Goal: Task Accomplishment & Management: Use online tool/utility

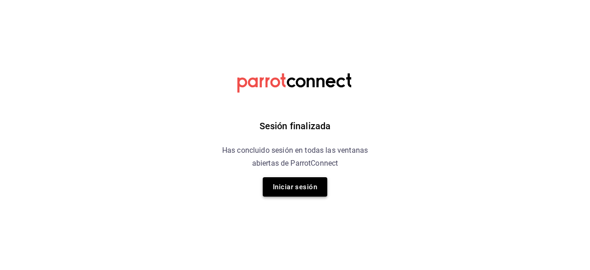
click at [282, 190] on button "Iniciar sesión" at bounding box center [295, 186] width 65 height 19
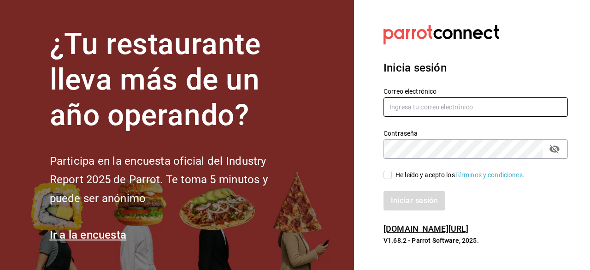
type input "jamez1292@gmail.com"
click at [393, 174] on span "He leído y acepto los Términos y condiciones." at bounding box center [458, 175] width 133 height 10
click at [392, 174] on input "He leído y acepto los Términos y condiciones." at bounding box center [388, 175] width 8 height 8
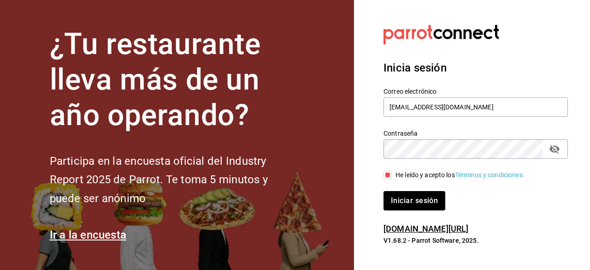
click at [393, 174] on span "He leído y acepto los Términos y condiciones." at bounding box center [458, 175] width 133 height 10
click at [392, 174] on input "He leído y acepto los Términos y condiciones." at bounding box center [388, 175] width 8 height 8
click at [393, 174] on span "He leído y acepto los Términos y condiciones." at bounding box center [458, 175] width 133 height 10
click at [392, 174] on input "He leído y acepto los Términos y condiciones." at bounding box center [388, 175] width 8 height 8
checkbox input "true"
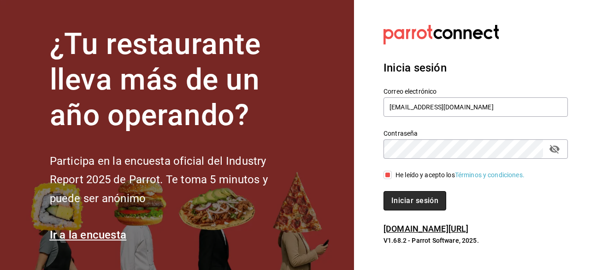
click at [399, 199] on button "Iniciar sesión" at bounding box center [415, 200] width 63 height 19
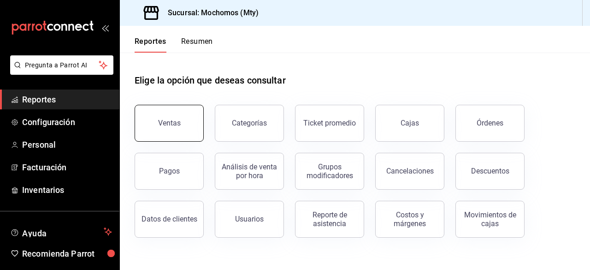
click at [181, 108] on button "Ventas" at bounding box center [169, 123] width 69 height 37
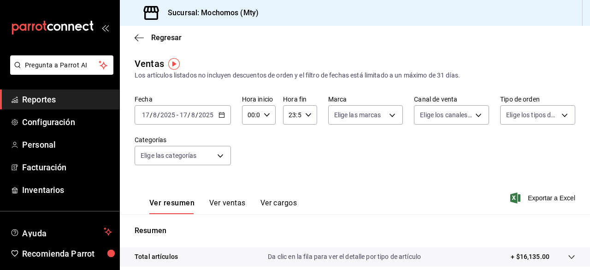
click at [225, 121] on div "[DATE] [DATE] - [DATE] [DATE]" at bounding box center [183, 114] width 96 height 19
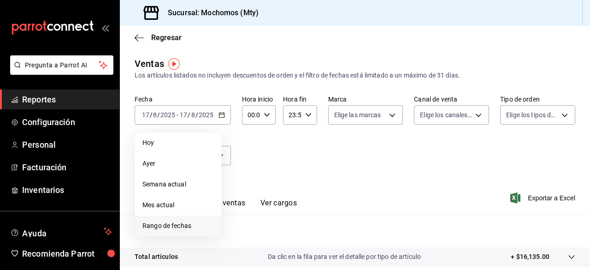
click at [170, 223] on span "Rango de fechas" at bounding box center [178, 226] width 71 height 10
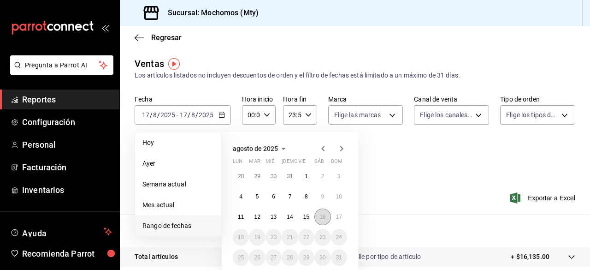
click at [319, 215] on button "16" at bounding box center [323, 216] width 16 height 17
click at [338, 217] on abbr "17" at bounding box center [339, 217] width 6 height 6
click at [317, 215] on button "16" at bounding box center [323, 216] width 16 height 17
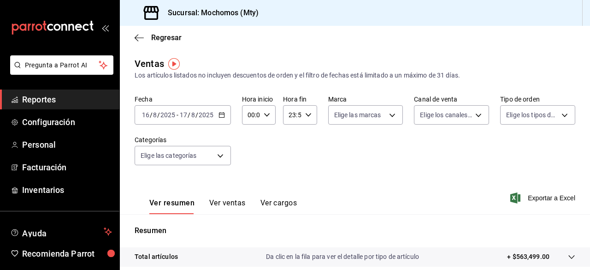
click at [265, 108] on div "00:00 Hora inicio" at bounding box center [259, 114] width 34 height 19
click at [249, 183] on span "02" at bounding box center [250, 182] width 2 height 7
type input "02:00"
click at [249, 183] on span "12" at bounding box center [250, 182] width 2 height 7
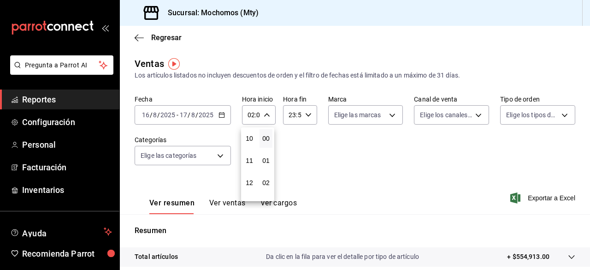
type input "12:00"
click at [388, 115] on div at bounding box center [295, 135] width 590 height 270
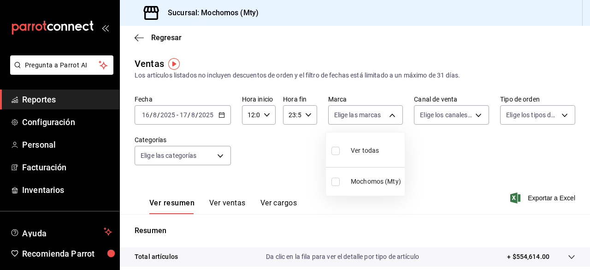
click at [388, 115] on body "Pregunta a Parrot AI Reportes Configuración Personal Facturación Inventarios Ay…" at bounding box center [295, 135] width 590 height 270
click at [335, 151] on input "checkbox" at bounding box center [336, 151] width 8 height 8
checkbox input "true"
type input "b352ad34-a903-4246-b8b1-197398375429"
checkbox input "true"
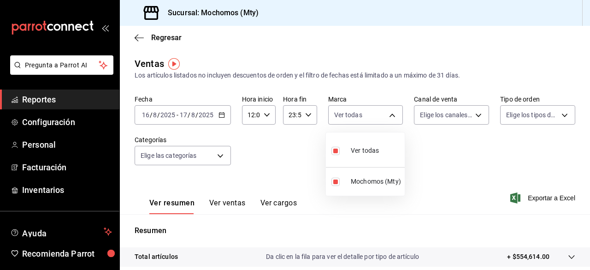
click at [470, 116] on div at bounding box center [295, 135] width 590 height 270
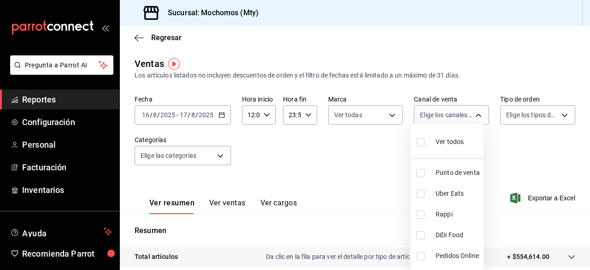
click at [470, 116] on body "Pregunta a Parrot AI Reportes Configuración Personal Facturación Inventarios Ay…" at bounding box center [295, 135] width 590 height 270
click at [420, 142] on input "checkbox" at bounding box center [421, 142] width 8 height 8
checkbox input "true"
type input "PARROT,UBER_EATS,RAPPI,DIDI_FOOD,ONLINE"
checkbox input "true"
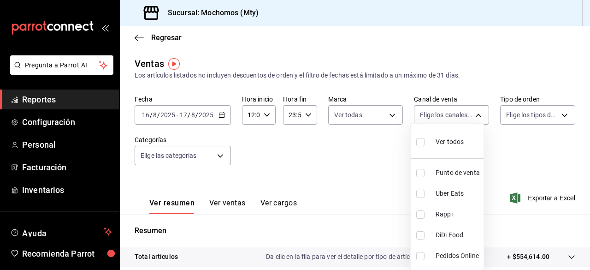
checkbox input "true"
click at [556, 112] on div at bounding box center [295, 135] width 590 height 270
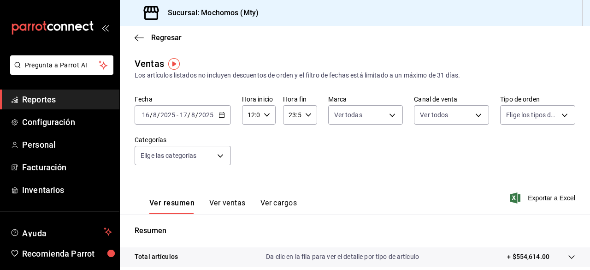
click at [556, 112] on body "Pregunta a Parrot AI Reportes Configuración Personal Facturación Inventarios Ay…" at bounding box center [295, 135] width 590 height 270
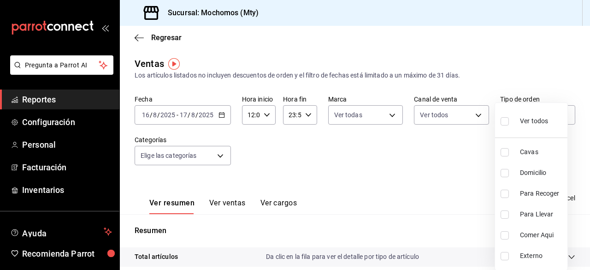
click at [506, 120] on input "checkbox" at bounding box center [505, 121] width 8 height 8
checkbox input "true"
type input "7f152bcd-c808-43b1-8377-7ee3764f5c48,abc1671a-a22f-403c-8860-9d090036c428,f5090…"
checkbox input "true"
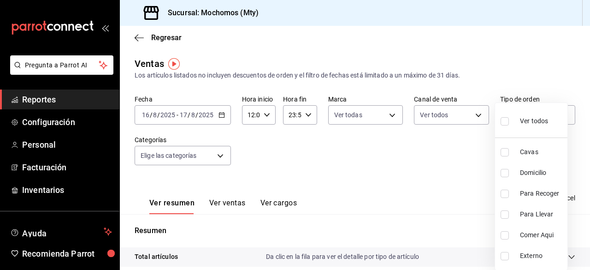
checkbox input "true"
click at [215, 158] on div at bounding box center [295, 135] width 590 height 270
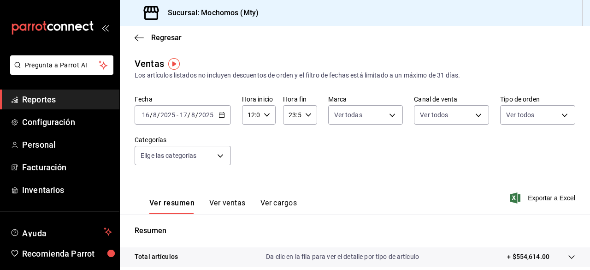
click at [215, 158] on body "Pregunta a Parrot AI Reportes Configuración Personal Facturación Inventarios Ay…" at bounding box center [295, 135] width 590 height 270
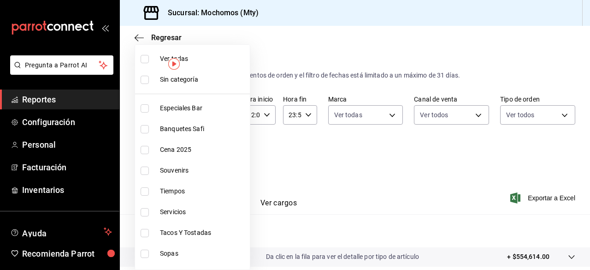
click at [147, 57] on input "checkbox" at bounding box center [145, 59] width 8 height 8
checkbox input "true"
type input "ca062f0f-28a6-4a2e-835a-bf626b46f614,ff02f0f8-cf27-4ea8-b513-1d5c0356e4fc,aaf97…"
checkbox input "true"
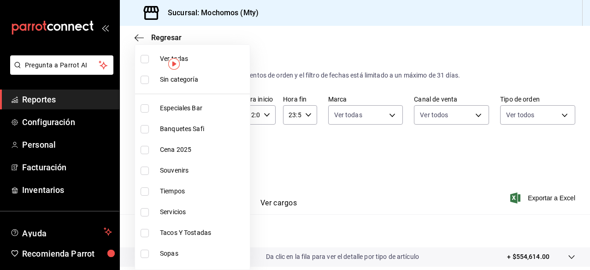
checkbox input "true"
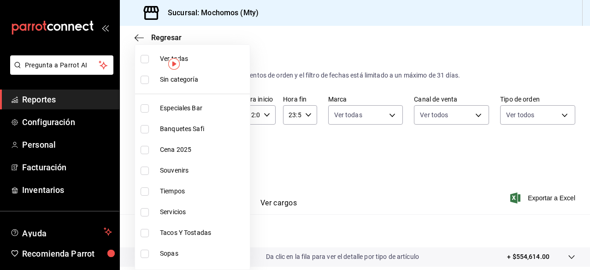
checkbox input "true"
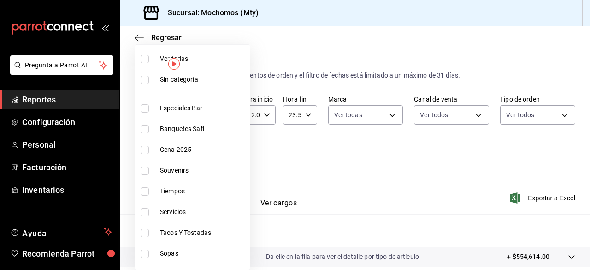
checkbox input "true"
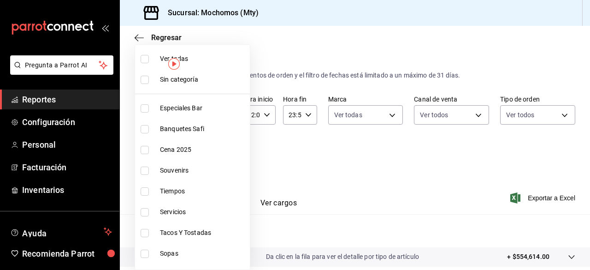
checkbox input "true"
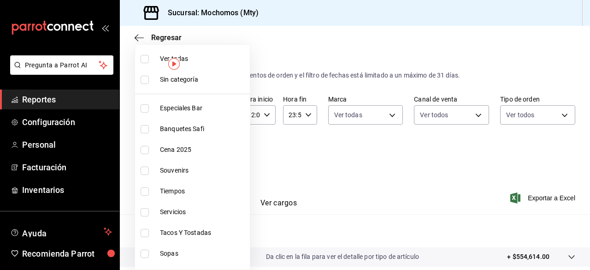
checkbox input "true"
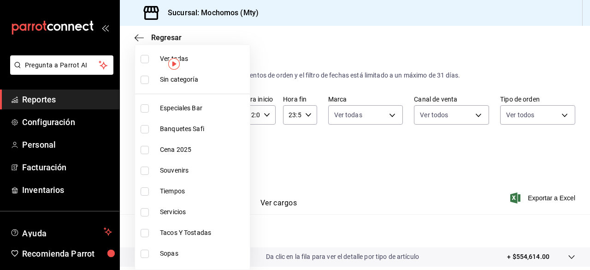
checkbox input "true"
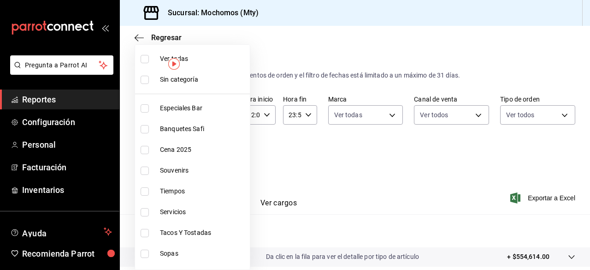
checkbox input "true"
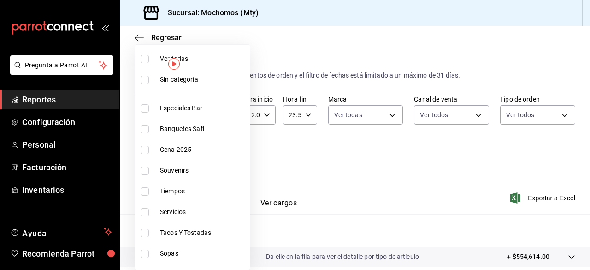
checkbox input "true"
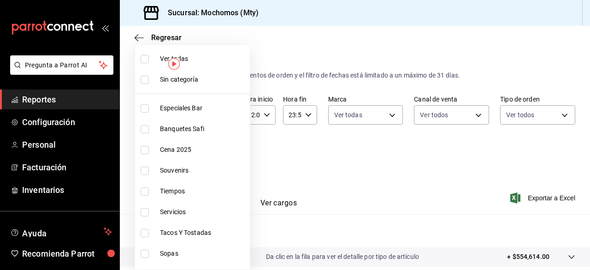
checkbox input "true"
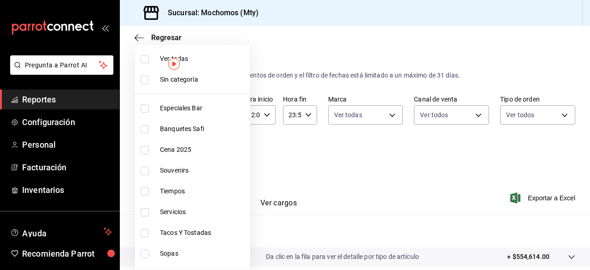
checkbox input "true"
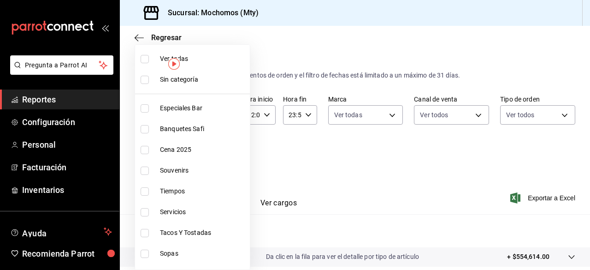
checkbox input "true"
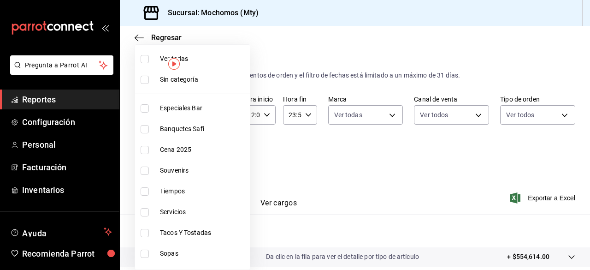
checkbox input "true"
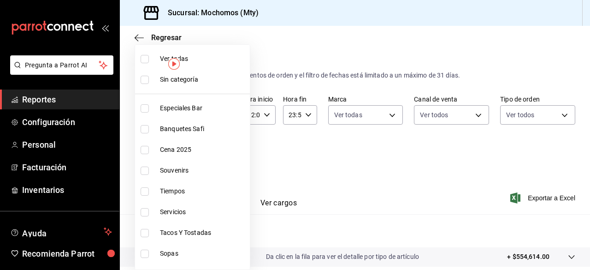
checkbox input "true"
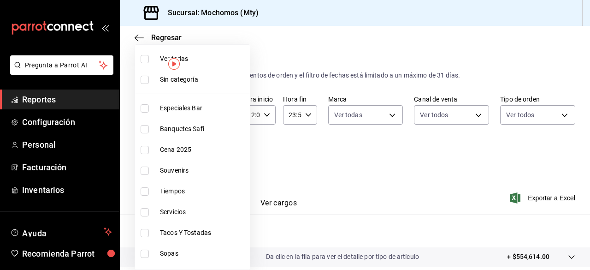
checkbox input "true"
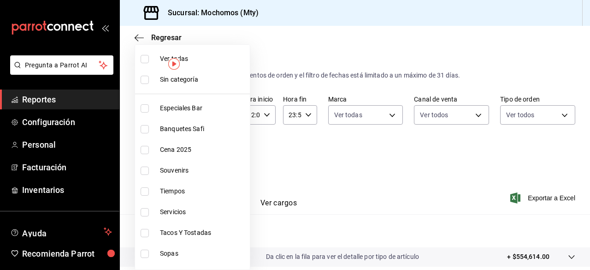
checkbox input "true"
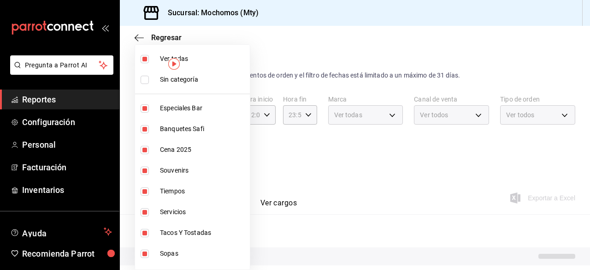
click at [298, 160] on div at bounding box center [295, 135] width 590 height 270
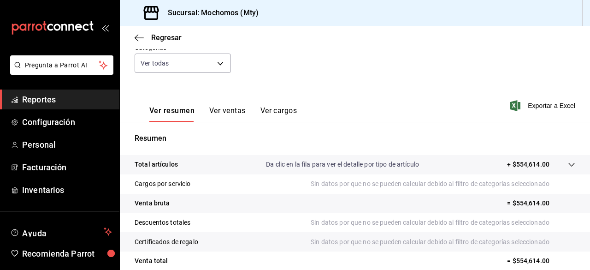
scroll to position [125, 0]
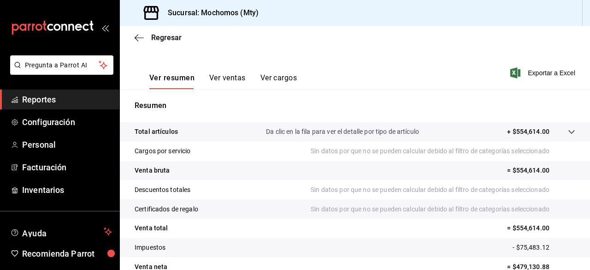
click at [305, 130] on p "Da clic en la fila para ver el detalle por tipo de artículo" at bounding box center [342, 132] width 153 height 10
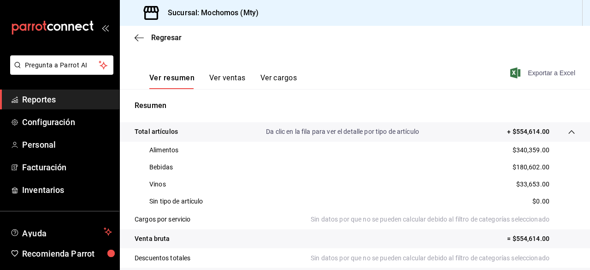
click at [542, 75] on span "Exportar a Excel" at bounding box center [543, 72] width 63 height 11
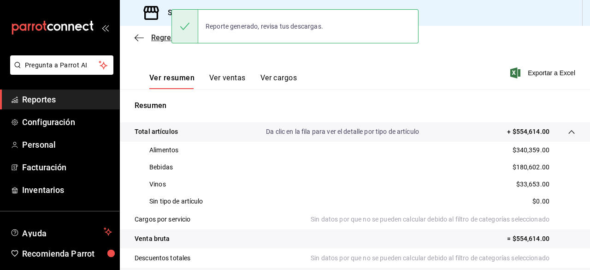
click at [143, 37] on icon "button" at bounding box center [139, 38] width 9 height 8
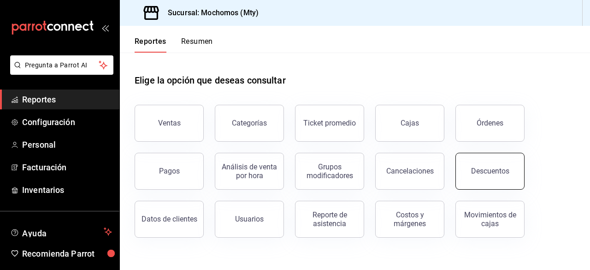
click at [482, 159] on button "Descuentos" at bounding box center [490, 171] width 69 height 37
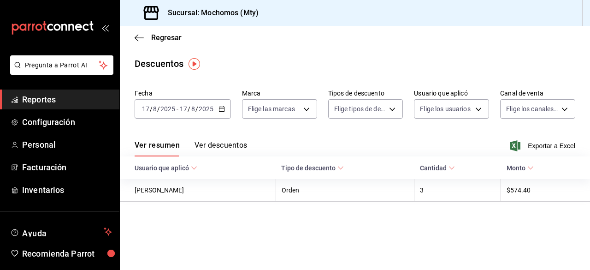
click at [210, 104] on div "[DATE] [DATE] - [DATE] [DATE]" at bounding box center [183, 108] width 96 height 19
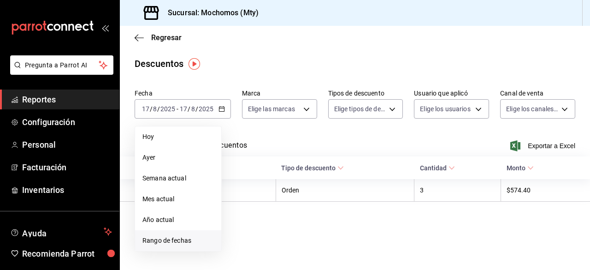
click at [183, 241] on span "Rango de fechas" at bounding box center [178, 241] width 71 height 10
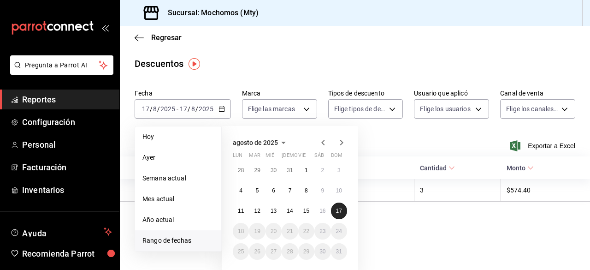
click at [341, 211] on abbr "17" at bounding box center [339, 211] width 6 height 6
click at [322, 209] on abbr "16" at bounding box center [323, 211] width 6 height 6
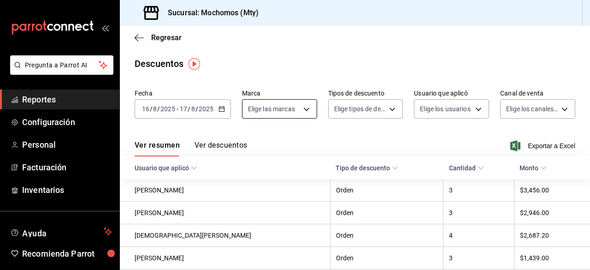
click at [304, 114] on body "Pregunta a Parrot AI Reportes Configuración Personal Facturación Inventarios Ay…" at bounding box center [295, 135] width 590 height 270
click at [251, 139] on label at bounding box center [253, 144] width 12 height 13
click at [251, 141] on input "checkbox" at bounding box center [251, 145] width 8 height 8
checkbox input "false"
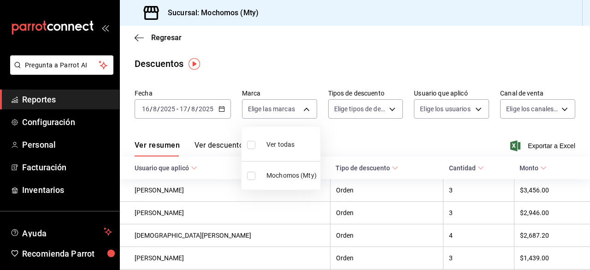
click at [253, 144] on input "checkbox" at bounding box center [251, 145] width 8 height 8
checkbox input "true"
type input "b352ad34-a903-4246-b8b1-197398375429"
checkbox input "true"
click at [383, 108] on div at bounding box center [295, 135] width 590 height 270
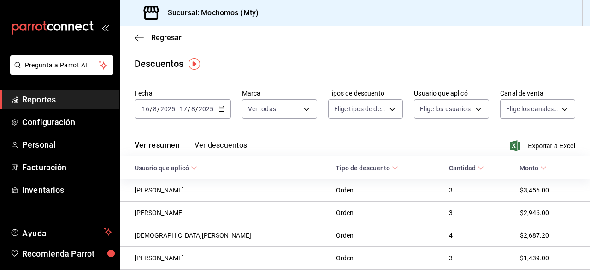
click at [383, 108] on body "Pregunta a Parrot AI Reportes Configuración Personal Facturación Inventarios Ay…" at bounding box center [295, 135] width 590 height 270
click at [337, 139] on input "checkbox" at bounding box center [337, 140] width 8 height 8
checkbox input "true"
type input "ORDER"
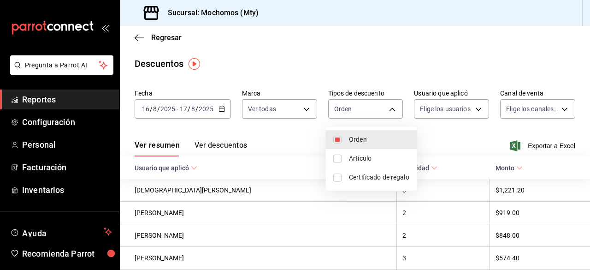
click at [338, 157] on input "checkbox" at bounding box center [337, 159] width 8 height 8
checkbox input "true"
type input "ORDER,ORDER_ITEM"
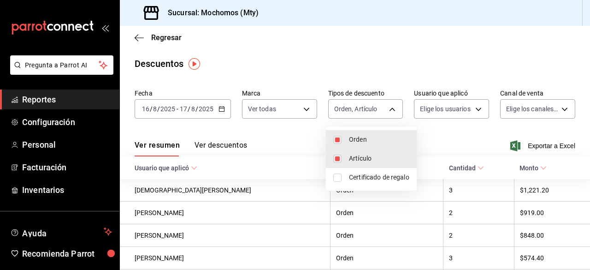
click at [339, 178] on input "checkbox" at bounding box center [337, 177] width 8 height 8
checkbox input "true"
type input "ORDER,ORDER_ITEM,CARD_REWARD"
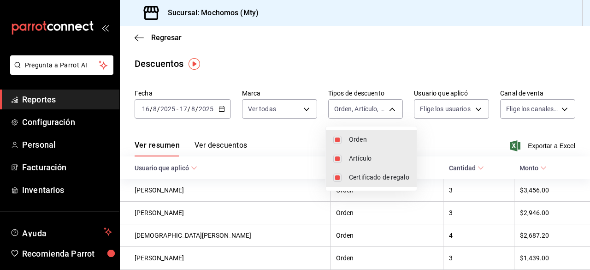
click at [468, 107] on div at bounding box center [295, 135] width 590 height 270
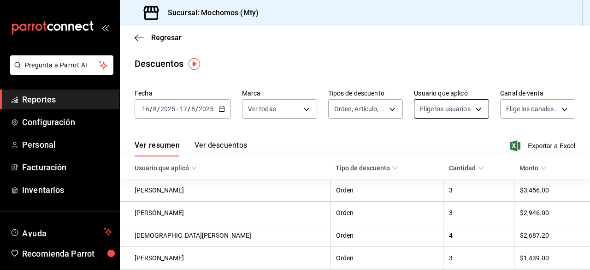
click at [473, 107] on body "Pregunta a Parrot AI Reportes Configuración Personal Facturación Inventarios Ay…" at bounding box center [295, 135] width 590 height 270
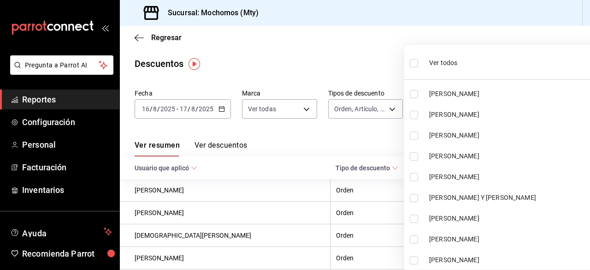
click at [415, 64] on input "checkbox" at bounding box center [414, 63] width 8 height 8
checkbox input "true"
type input "2bde09ca-9ead-4f27-ac2f-bfde6d9e554d,ed9b9e50-a978-44e8-8c30-be5aebe78e59,44cc3…"
checkbox input "true"
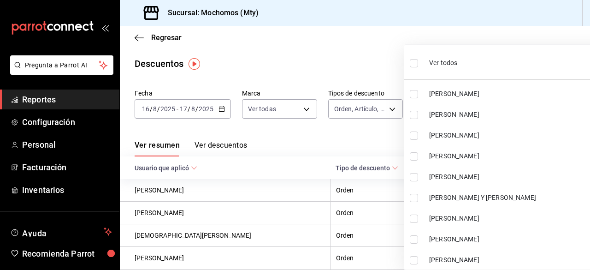
checkbox input "true"
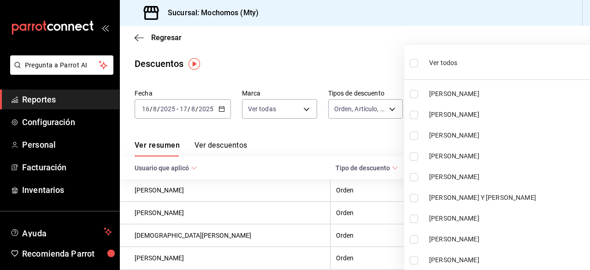
checkbox input "true"
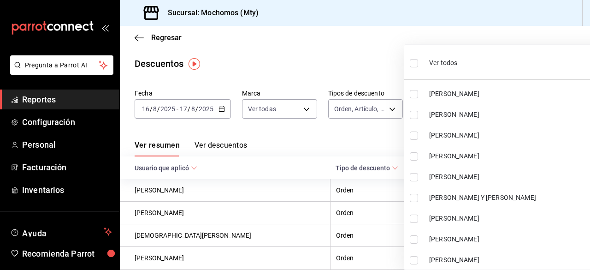
checkbox input "true"
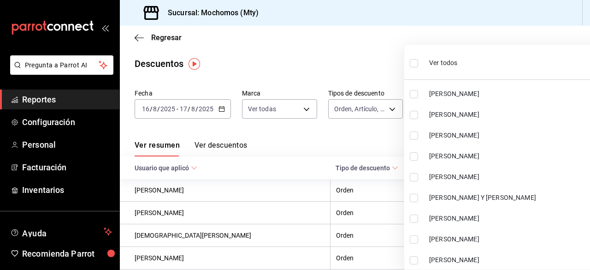
checkbox input "true"
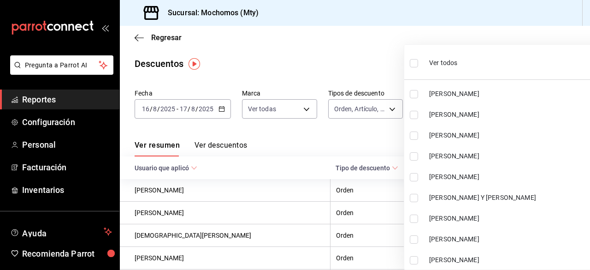
checkbox input "true"
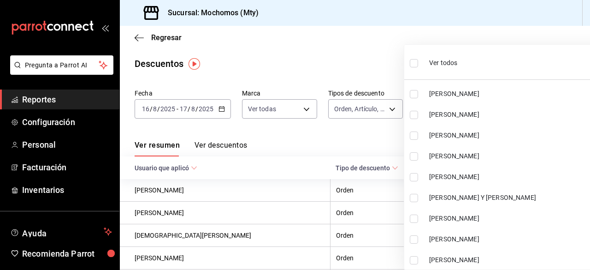
checkbox input "true"
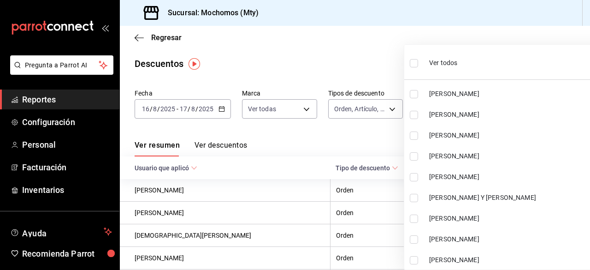
checkbox input "true"
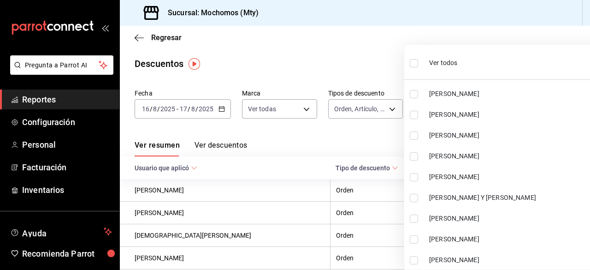
checkbox input "true"
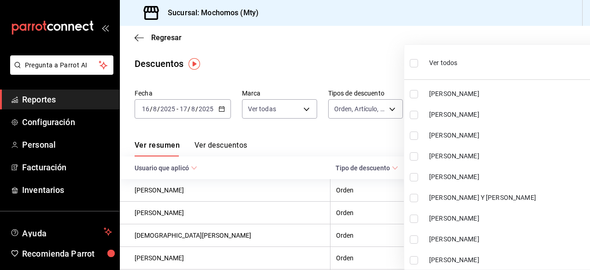
checkbox input "true"
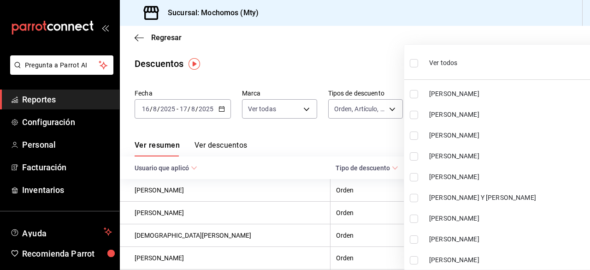
checkbox input "true"
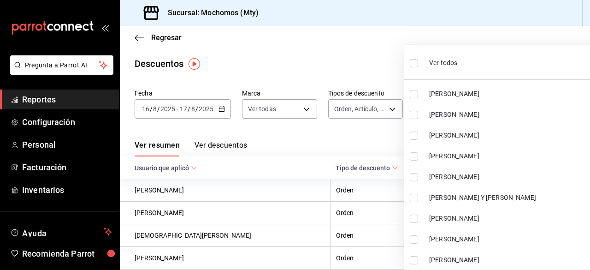
checkbox input "true"
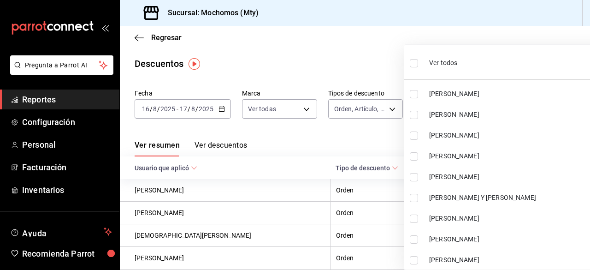
checkbox input "true"
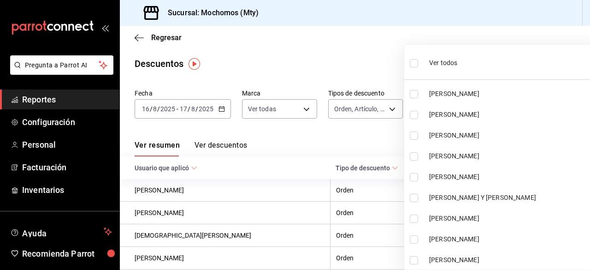
checkbox input "true"
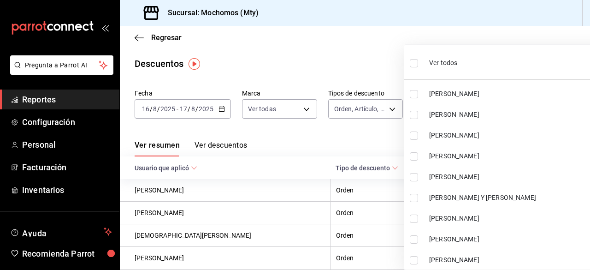
checkbox input "true"
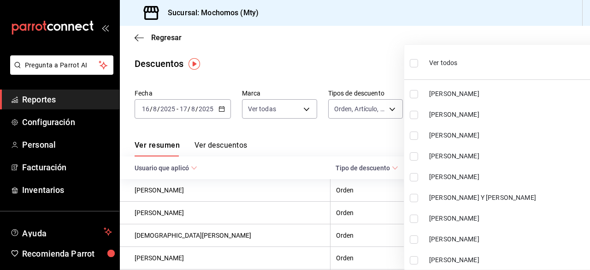
checkbox input "true"
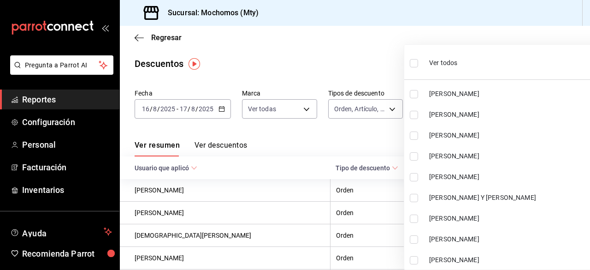
checkbox input "true"
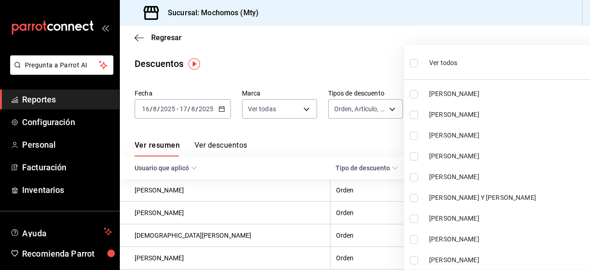
checkbox input "true"
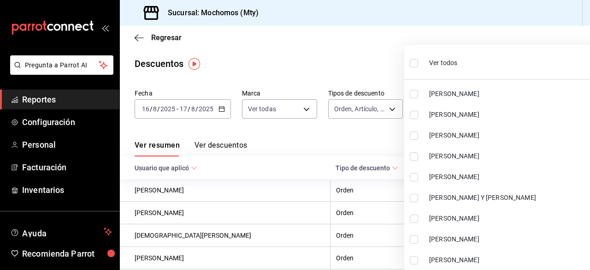
checkbox input "true"
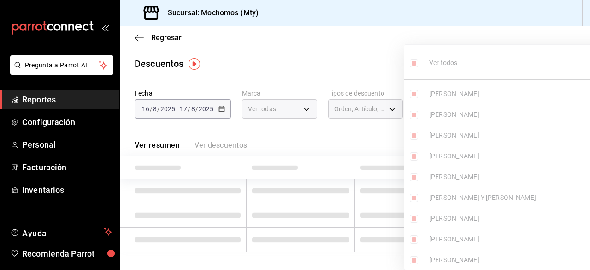
click at [383, 58] on div at bounding box center [295, 135] width 590 height 270
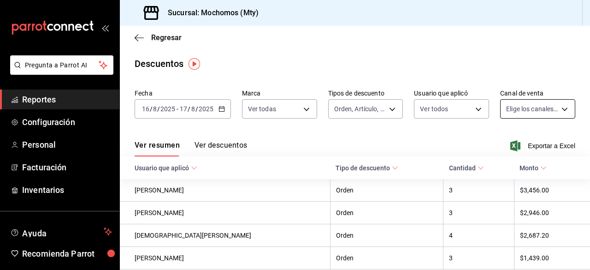
click at [553, 110] on body "Pregunta a Parrot AI Reportes Configuración Personal Facturación Inventarios Ay…" at bounding box center [295, 135] width 590 height 270
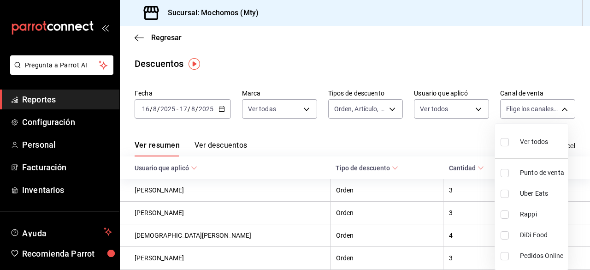
click at [507, 143] on input "checkbox" at bounding box center [505, 142] width 8 height 8
click at [471, 139] on div at bounding box center [295, 135] width 590 height 270
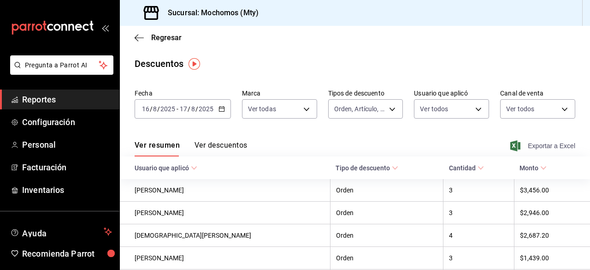
click at [536, 148] on span "Exportar a Excel" at bounding box center [543, 145] width 63 height 11
